Goal: Information Seeking & Learning: Learn about a topic

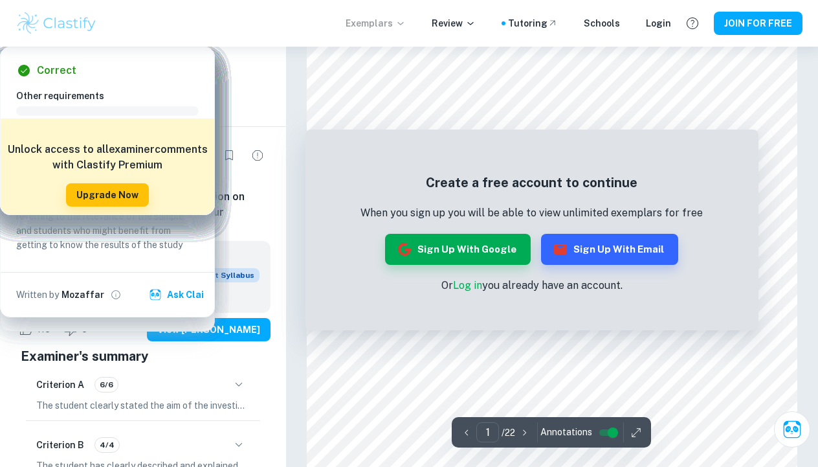
click at [405, 21] on icon at bounding box center [401, 23] width 10 height 10
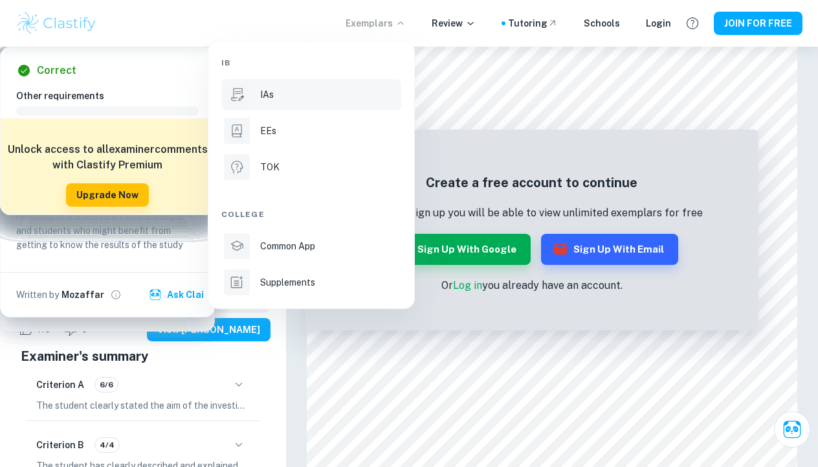
click at [289, 92] on div "IAs" at bounding box center [329, 94] width 139 height 14
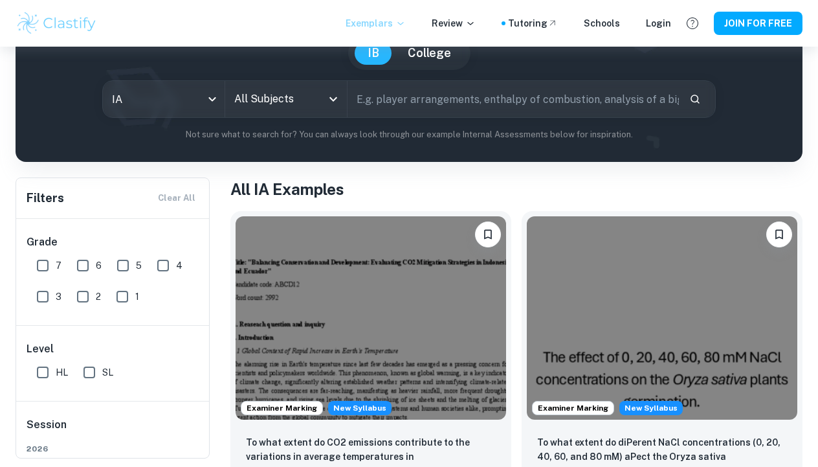
scroll to position [96, 0]
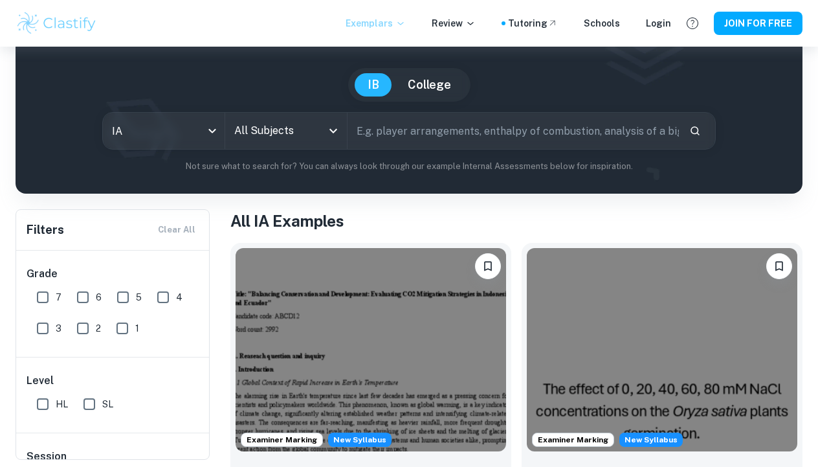
click at [377, 137] on input "text" at bounding box center [513, 131] width 331 height 36
type input "stroop 1935"
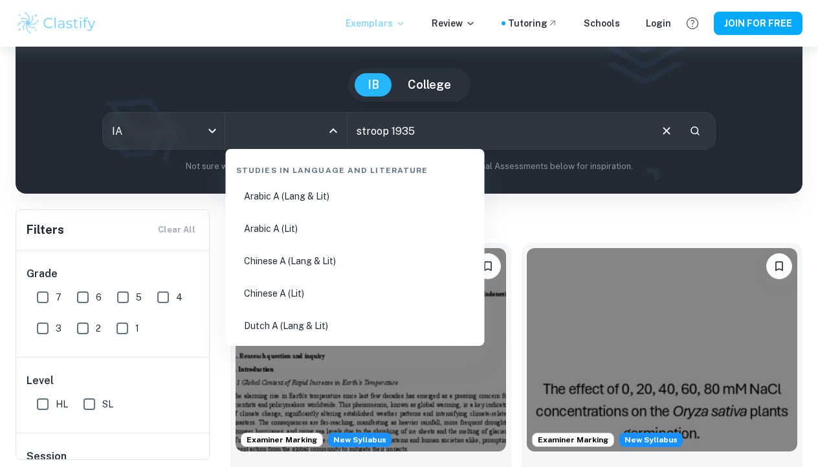
click at [320, 133] on input "All Subjects" at bounding box center [276, 130] width 91 height 25
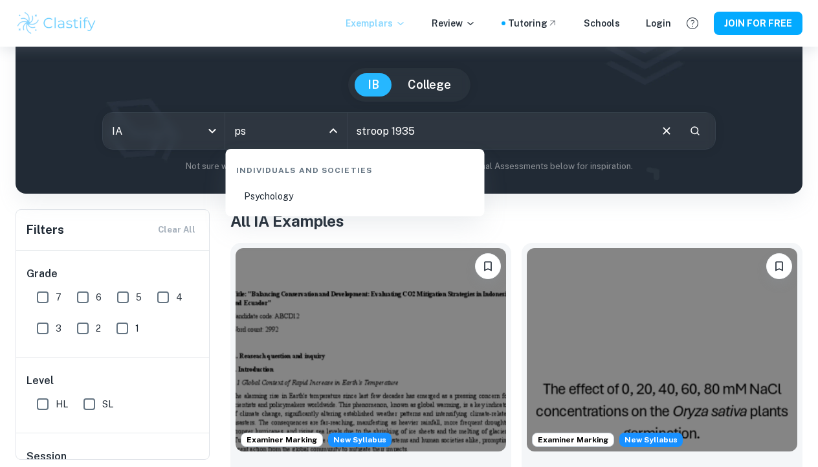
type input "psy"
click at [276, 197] on li "Psychology" at bounding box center [355, 196] width 249 height 30
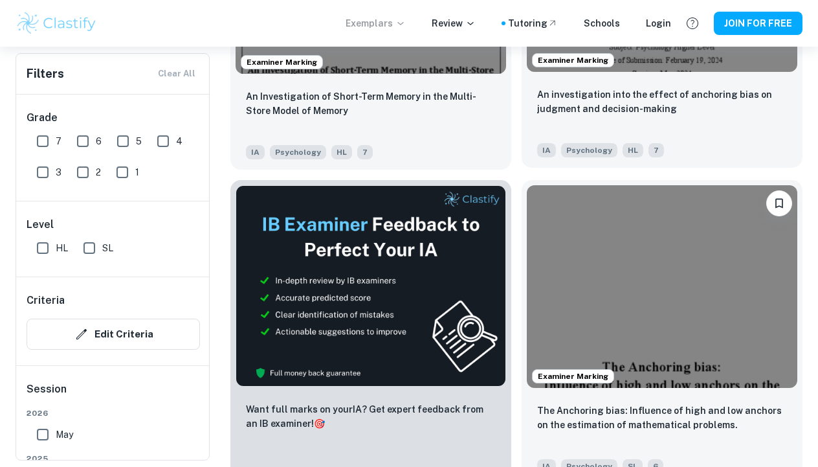
scroll to position [611, 0]
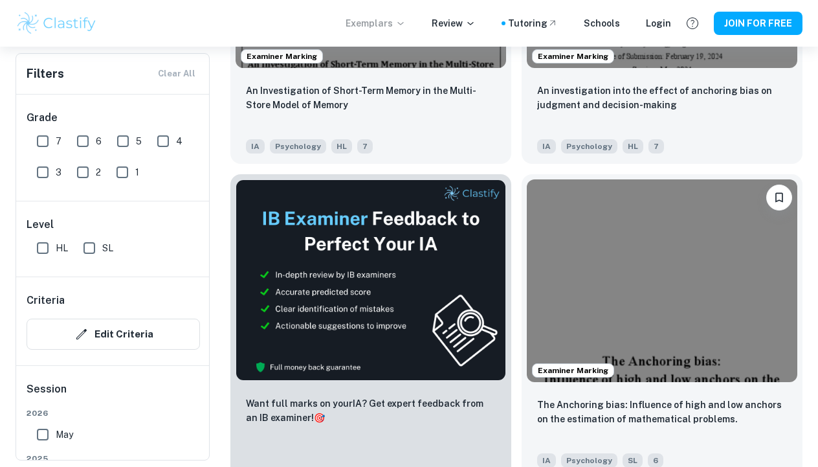
click at [43, 133] on input "7" at bounding box center [43, 141] width 26 height 26
checkbox input "true"
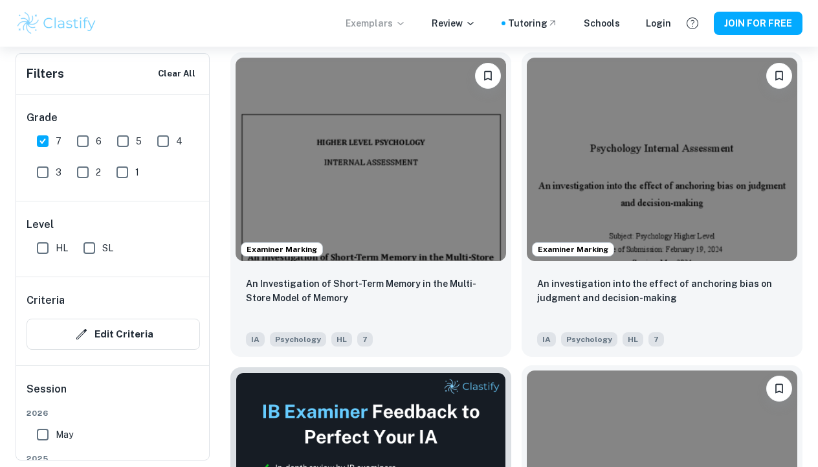
scroll to position [320, 0]
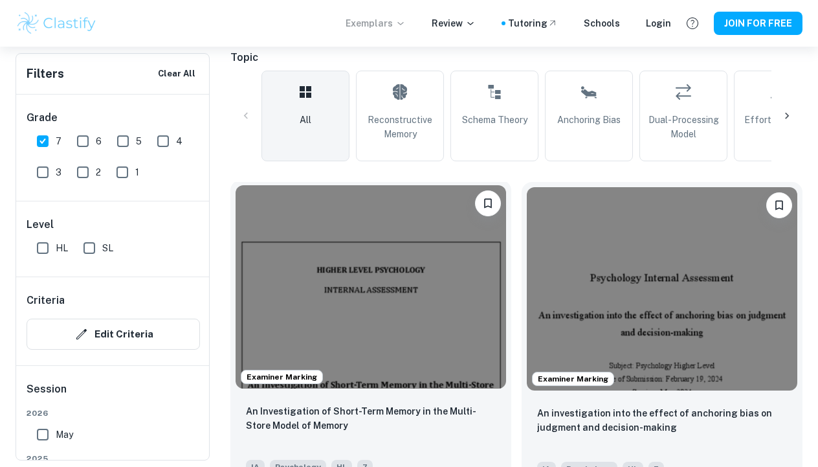
click at [402, 298] on img at bounding box center [371, 286] width 271 height 203
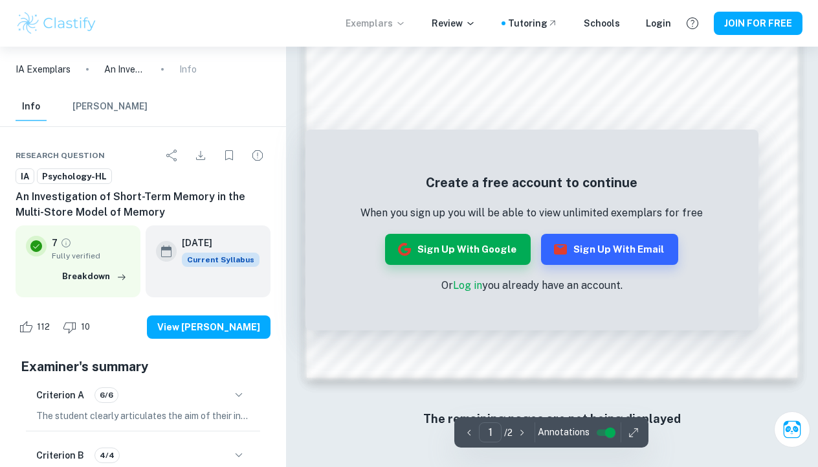
scroll to position [959, 0]
